Goal: Transaction & Acquisition: Purchase product/service

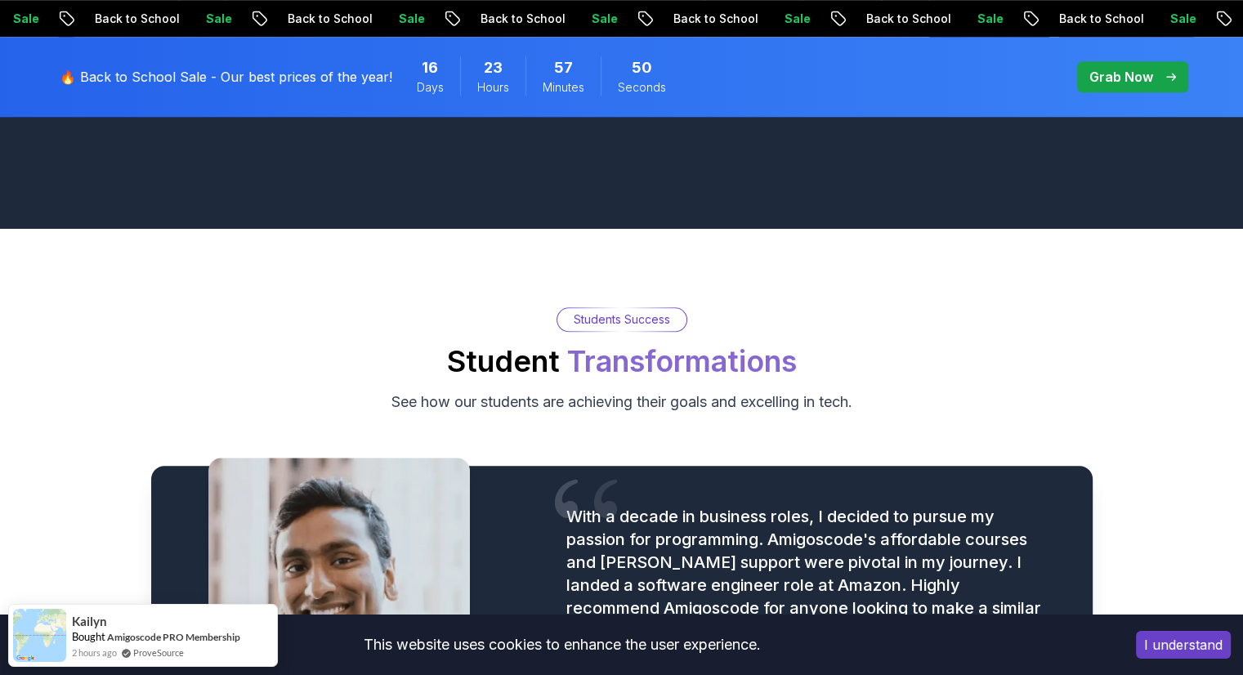
scroll to position [1812, 0]
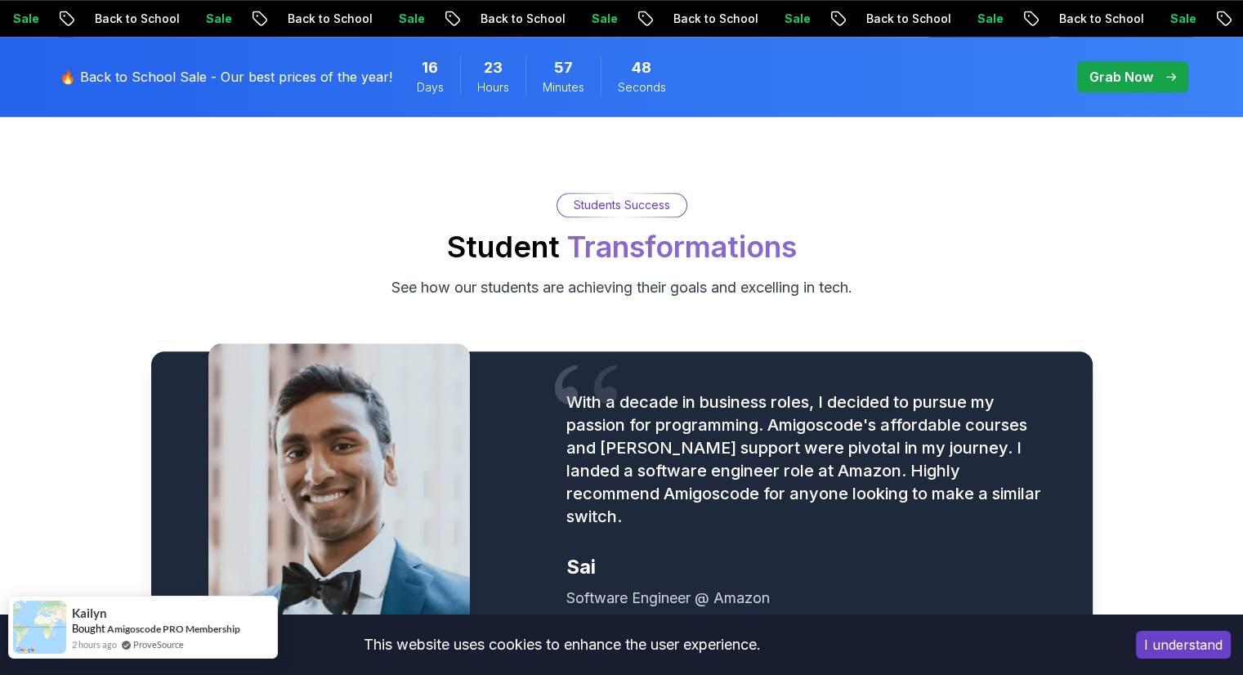
click at [154, 650] on link "ProveSource" at bounding box center [158, 644] width 51 height 14
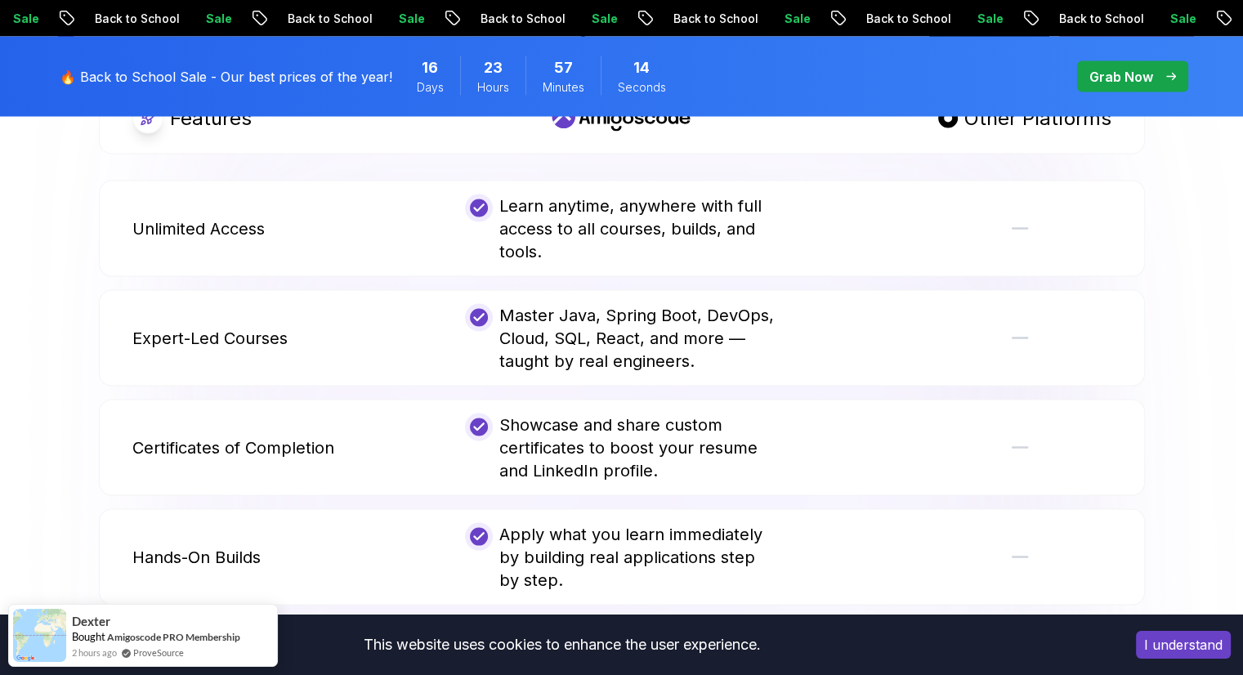
scroll to position [3365, 0]
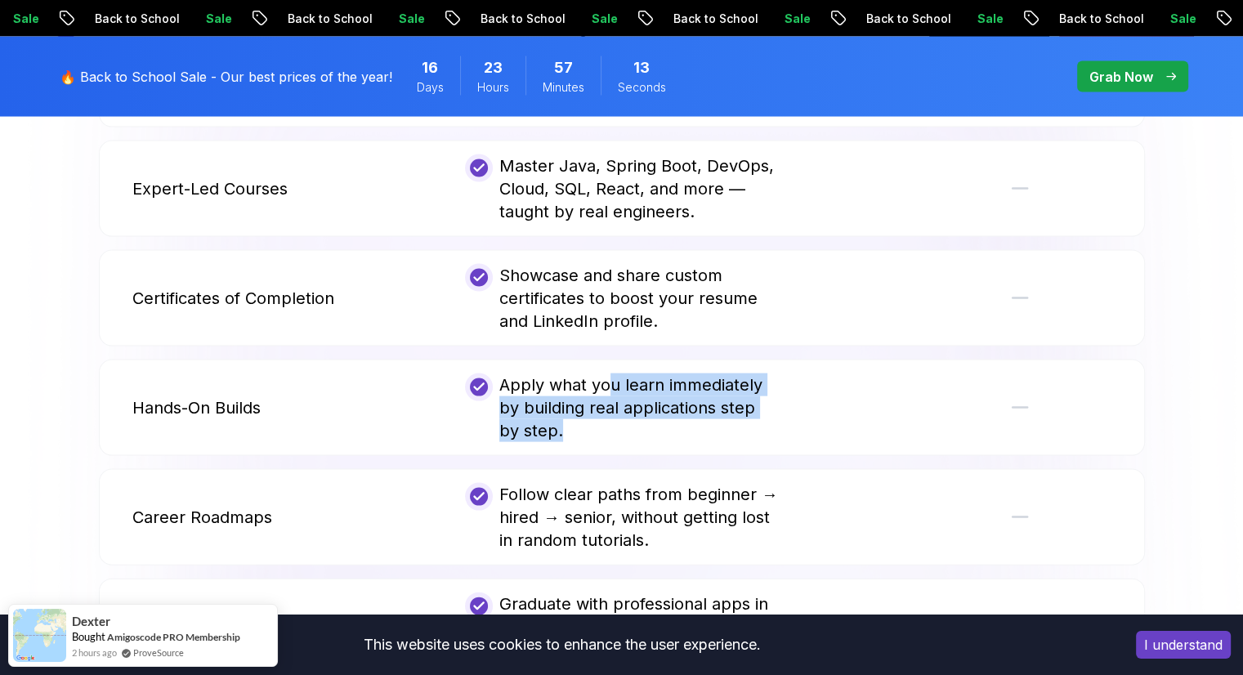
click at [618, 401] on div "Apply what you learn immediately by building real applications step by step." at bounding box center [621, 407] width 313 height 69
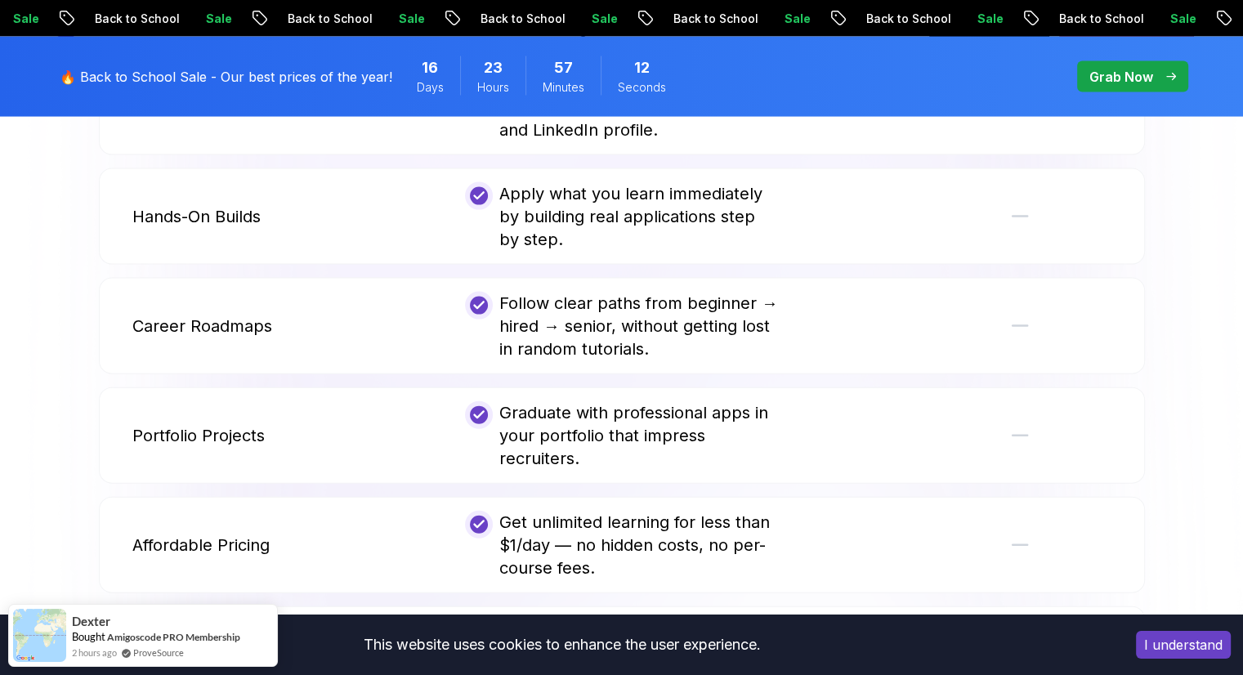
scroll to position [3692, 0]
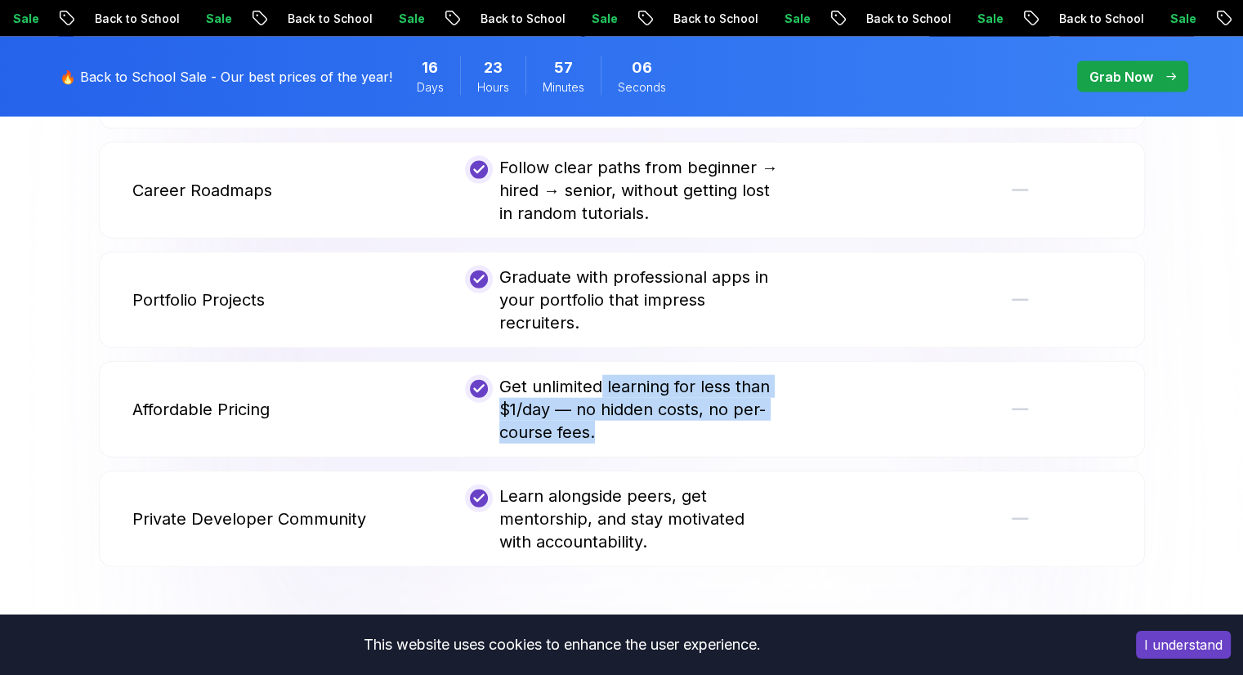
drag, startPoint x: 595, startPoint y: 357, endPoint x: 618, endPoint y: 406, distance: 54.1
click at [618, 406] on div "Get unlimited learning for less than $1/day — no hidden costs, no per-course fe…" at bounding box center [621, 409] width 313 height 69
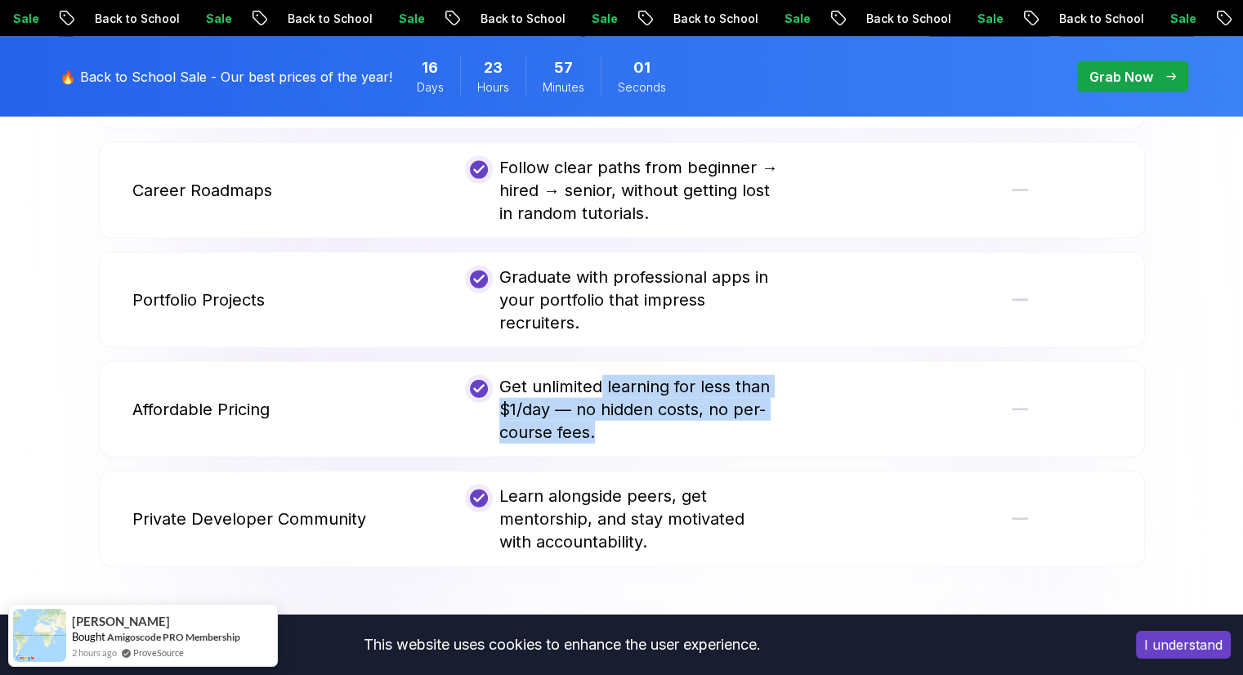
click at [1108, 82] on p "Grab Now" at bounding box center [1121, 77] width 64 height 20
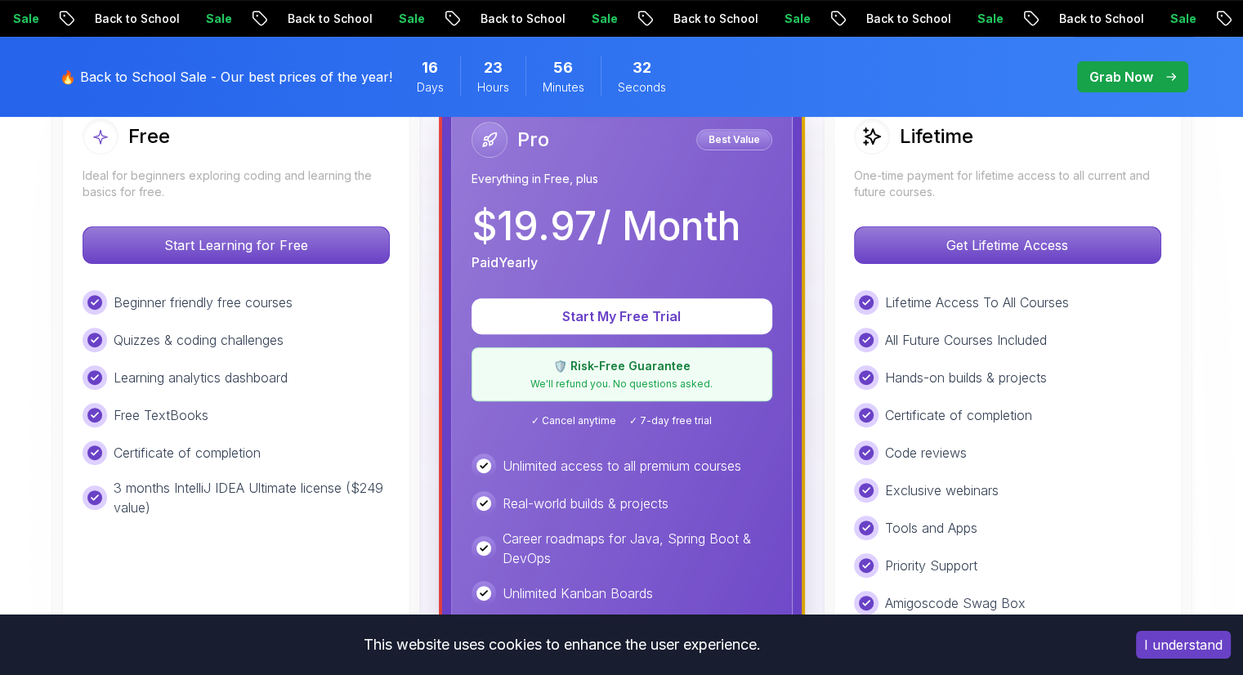
scroll to position [327, 0]
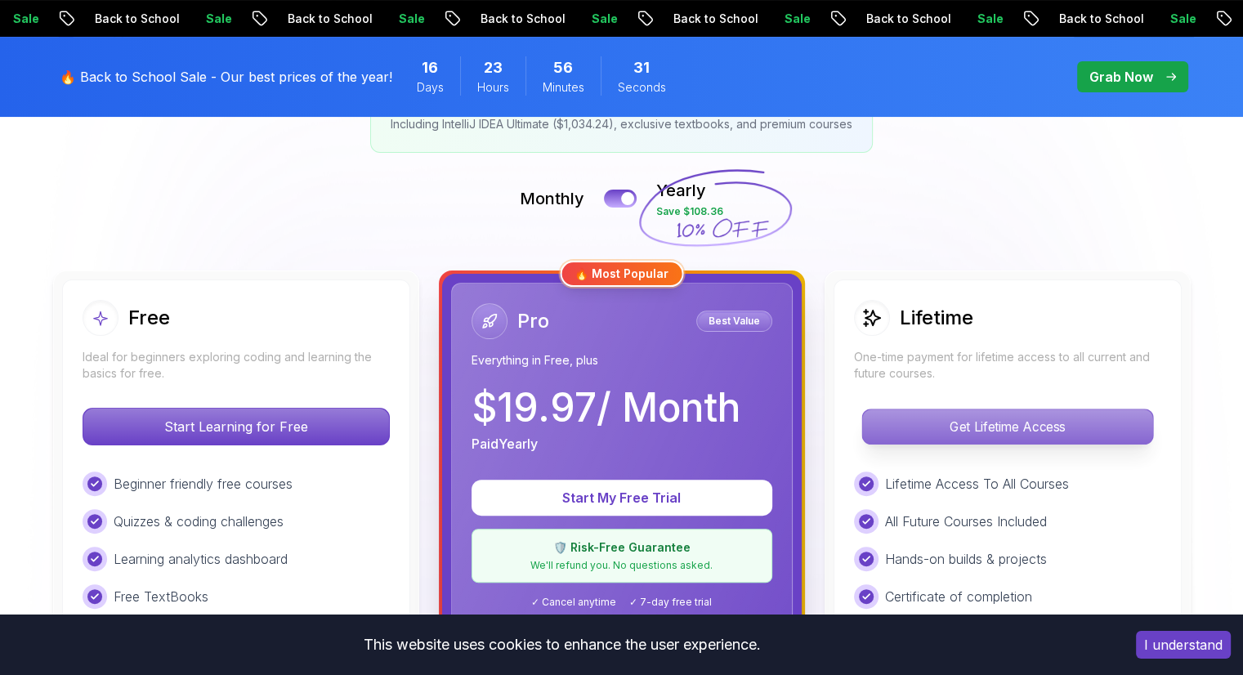
click at [972, 422] on p "Get Lifetime Access" at bounding box center [1007, 426] width 290 height 34
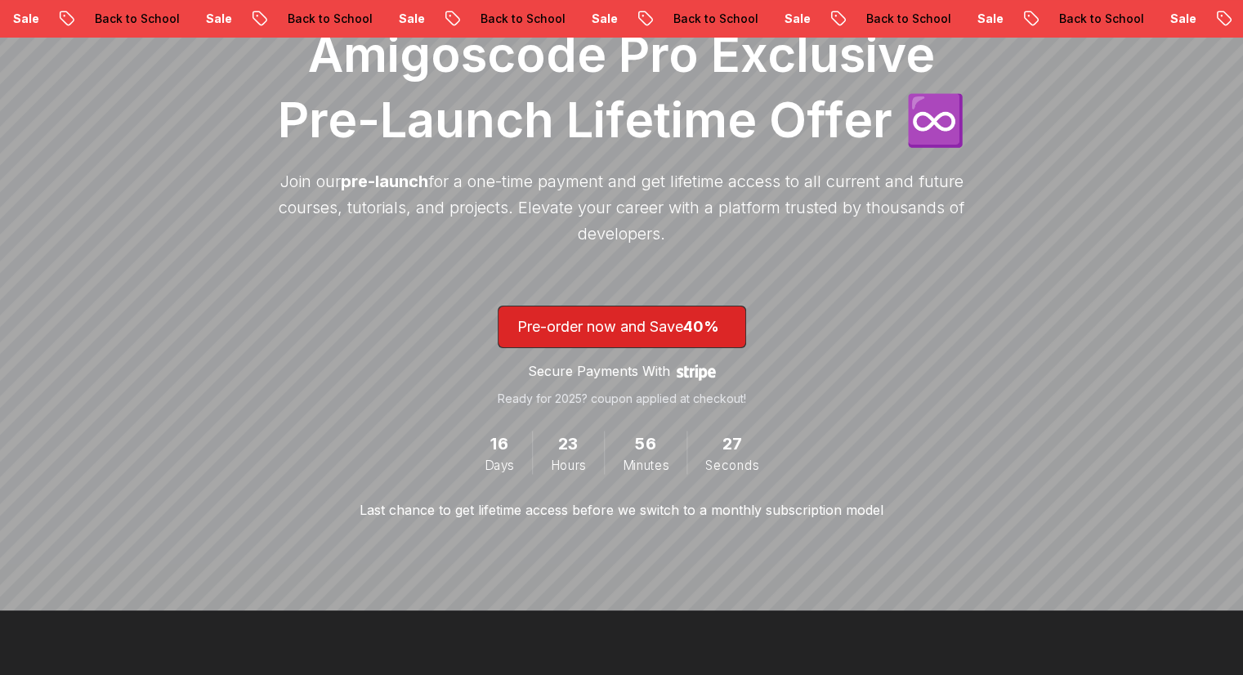
scroll to position [163, 0]
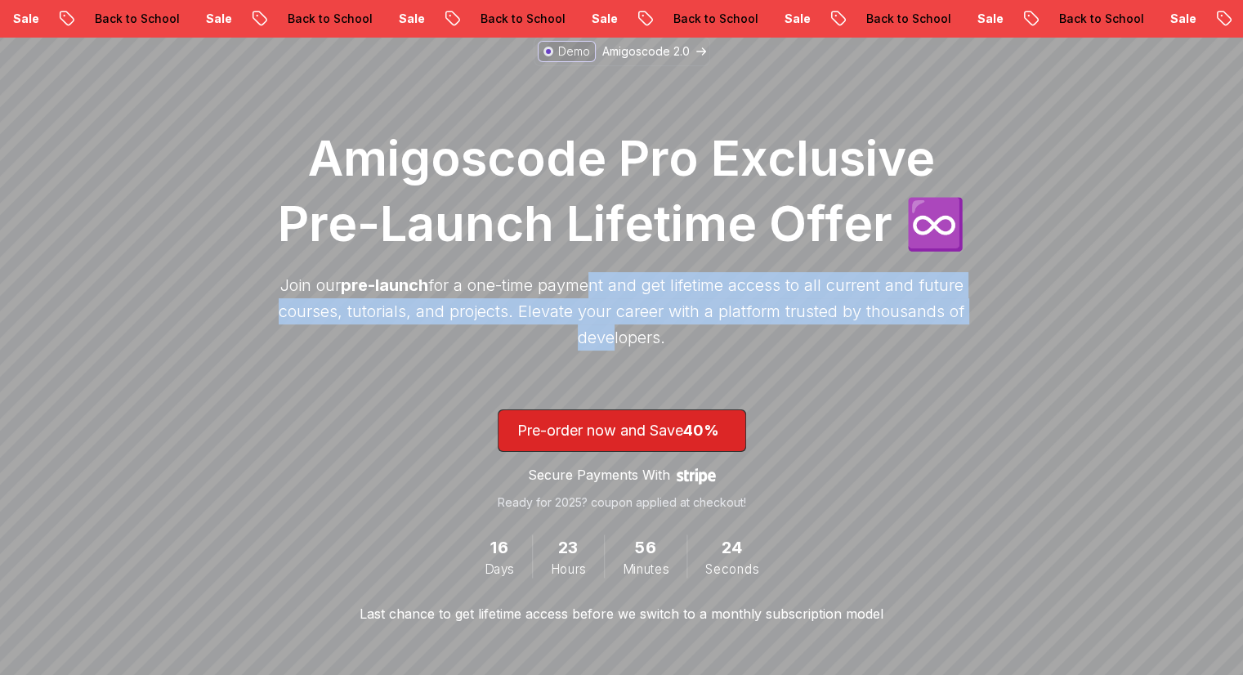
drag, startPoint x: 591, startPoint y: 285, endPoint x: 471, endPoint y: 321, distance: 125.4
click at [608, 335] on p "Join our pre-launch for a one-time payment and get lifetime access to all curre…" at bounding box center [621, 311] width 703 height 78
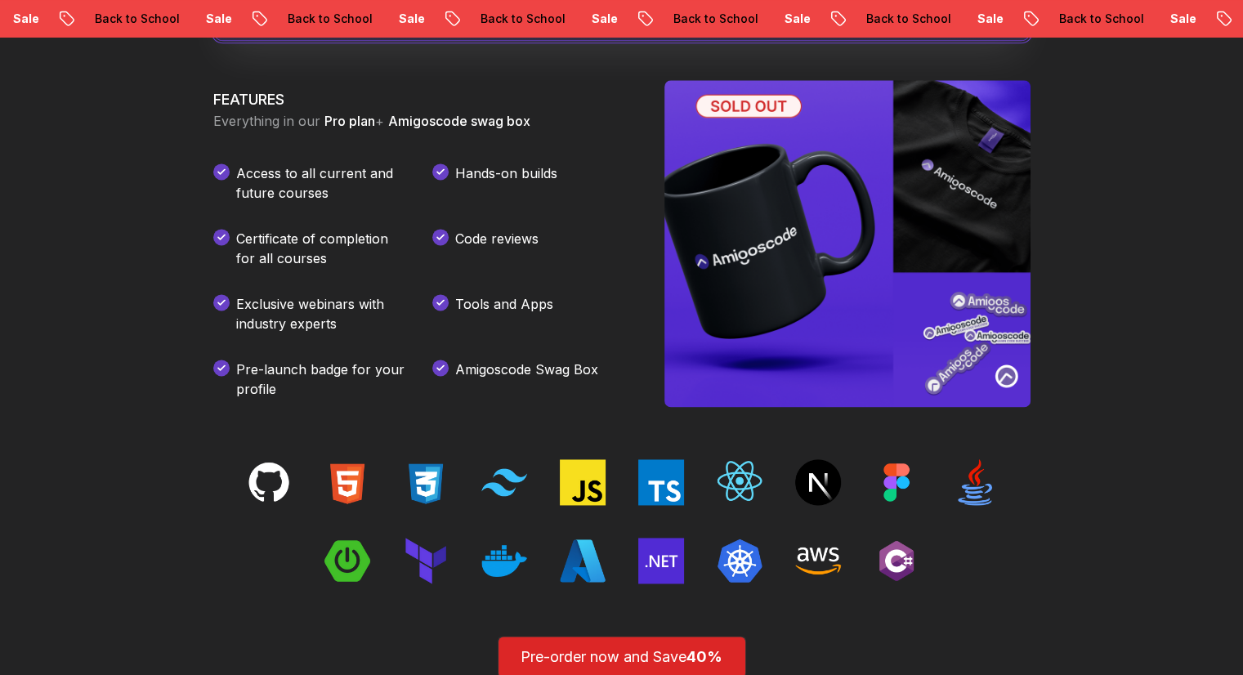
scroll to position [2472, 0]
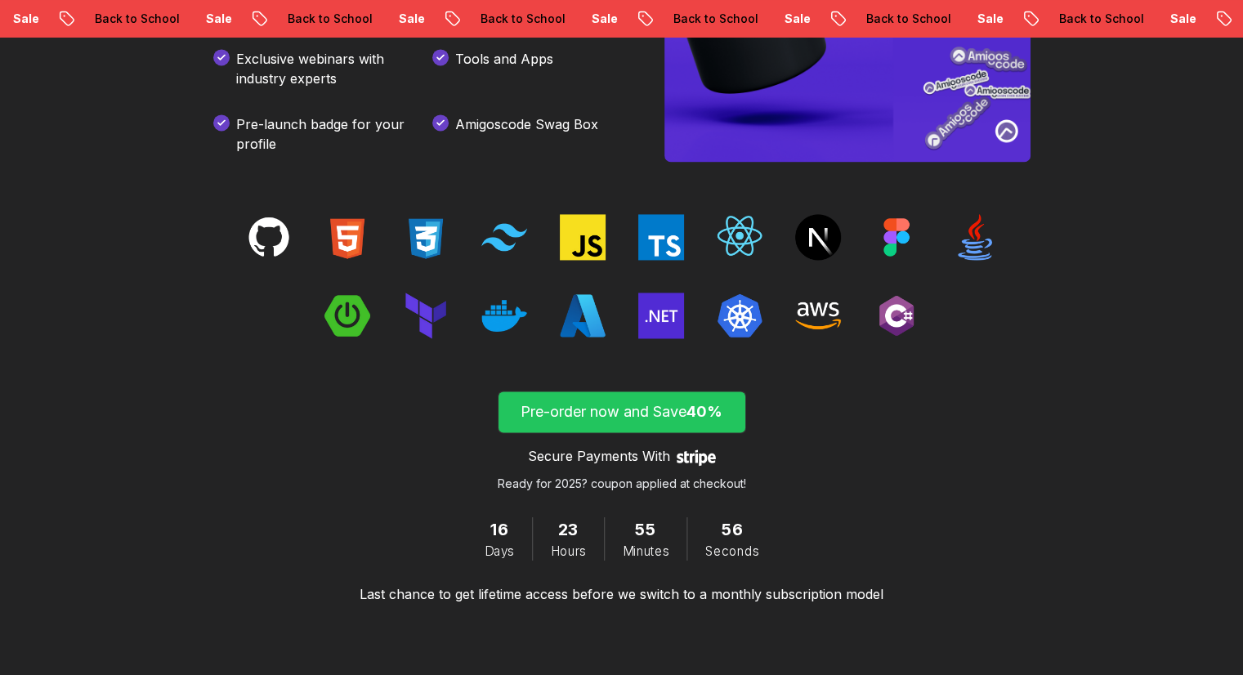
click at [632, 404] on p "Pre-order now and Save 40%" at bounding box center [621, 411] width 209 height 23
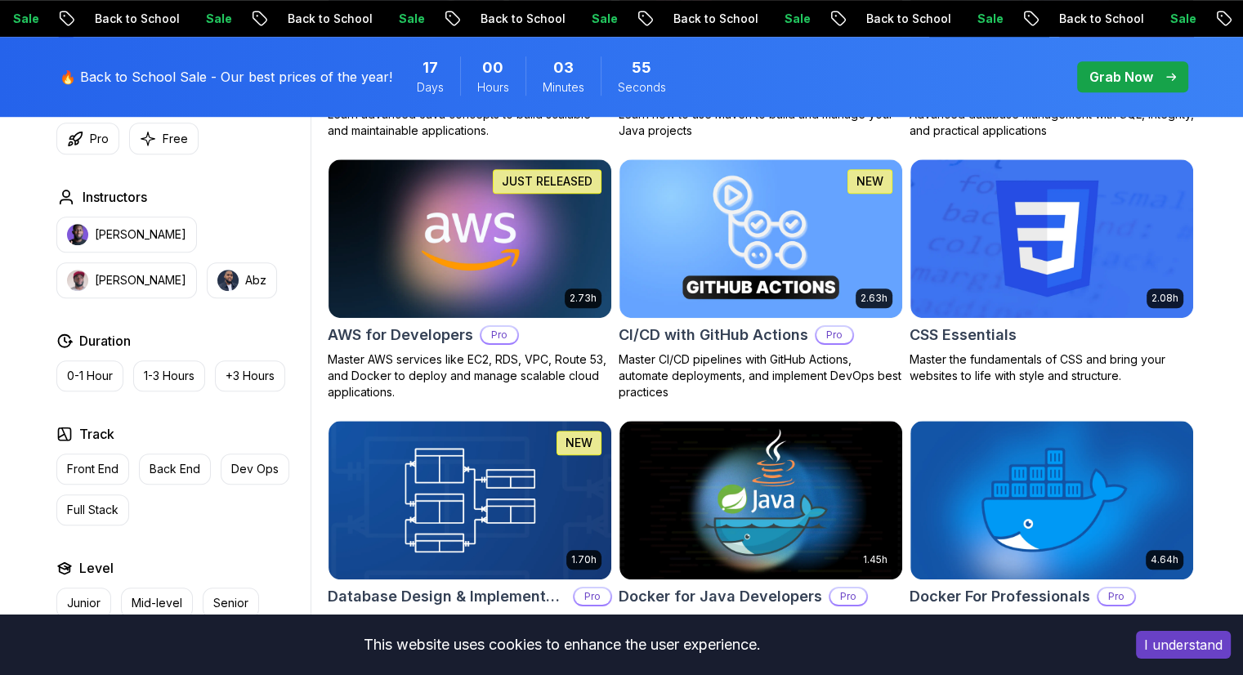
scroll to position [1307, 0]
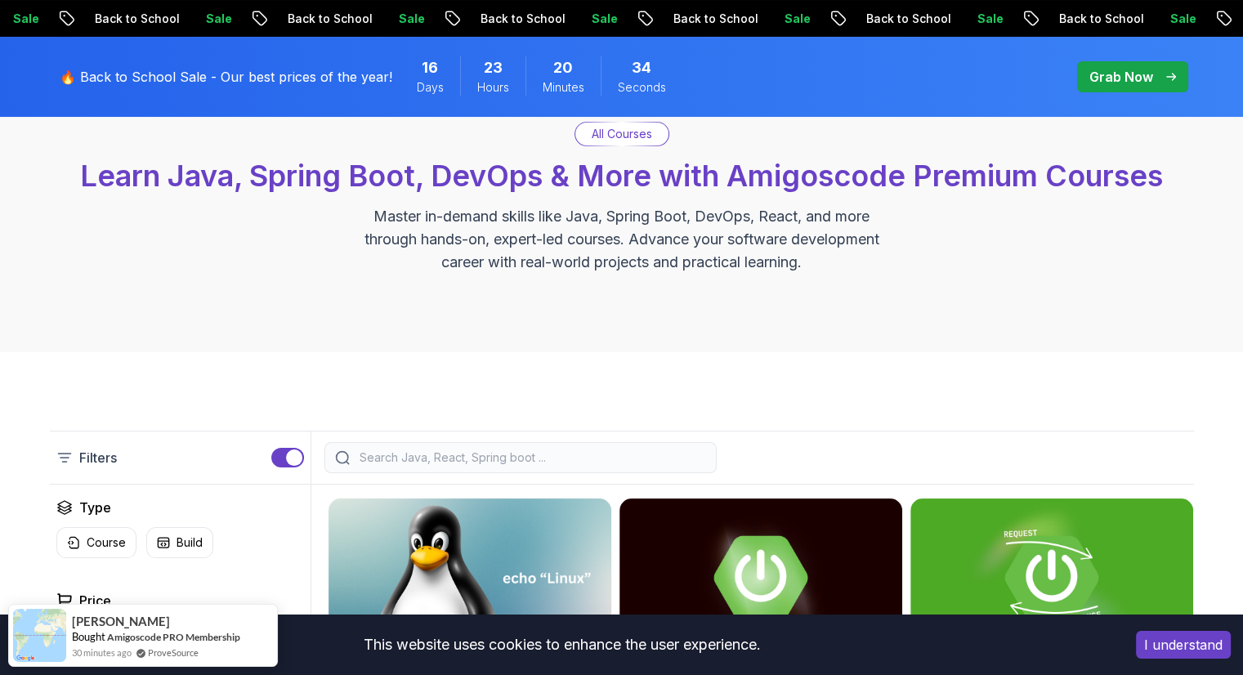
scroll to position [82, 0]
